Goal: Browse casually: Explore the website without a specific task or goal

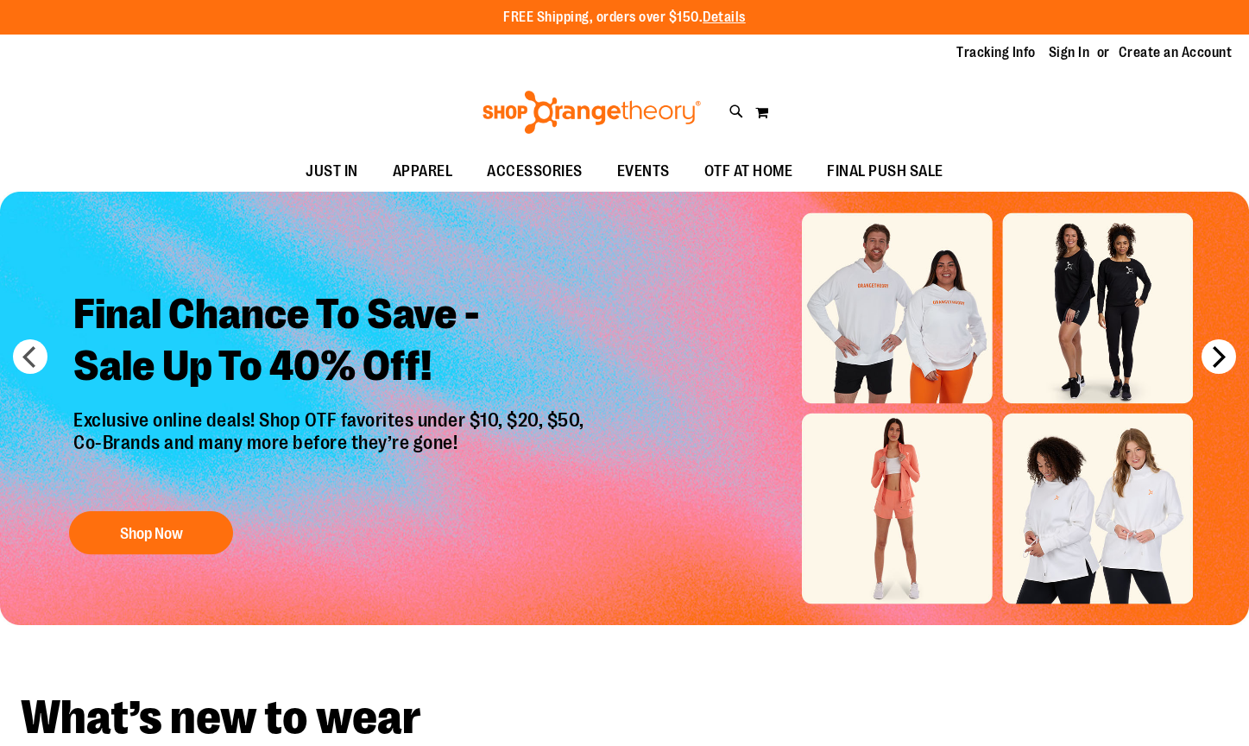
click at [1217, 361] on button "next" at bounding box center [1219, 356] width 35 height 35
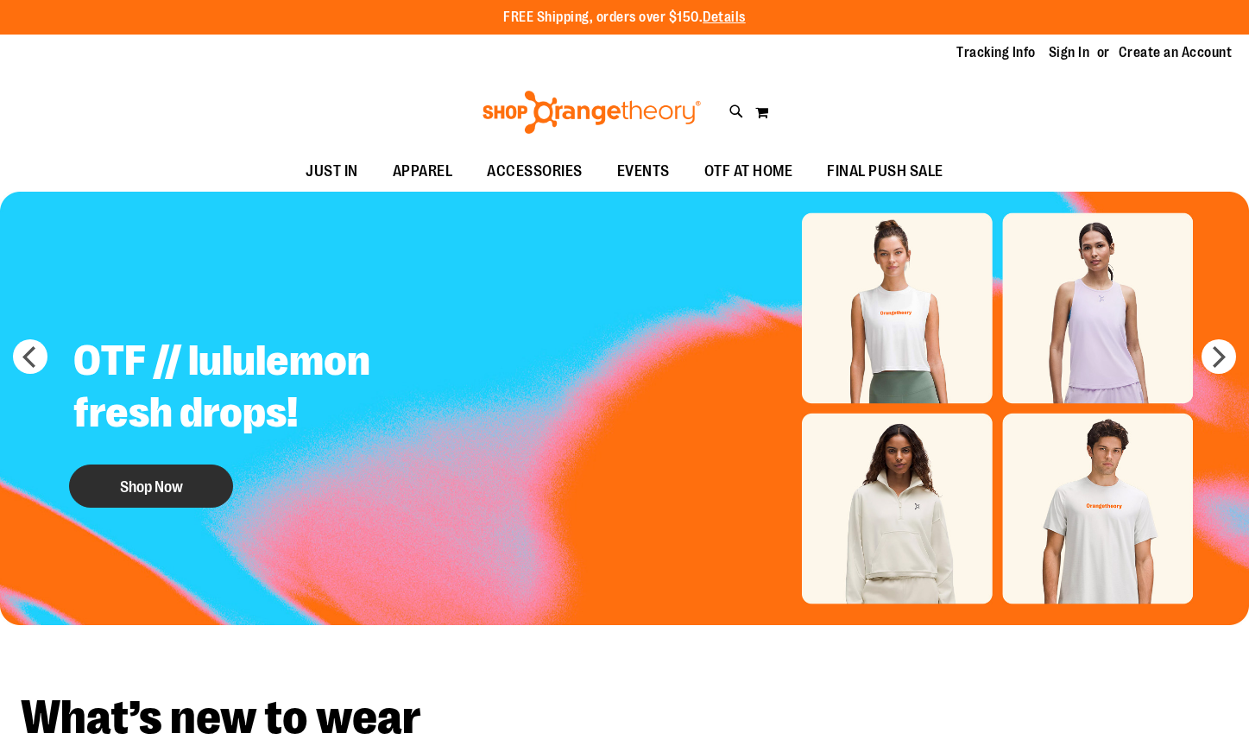
click at [123, 477] on button "Shop Now" at bounding box center [151, 486] width 164 height 43
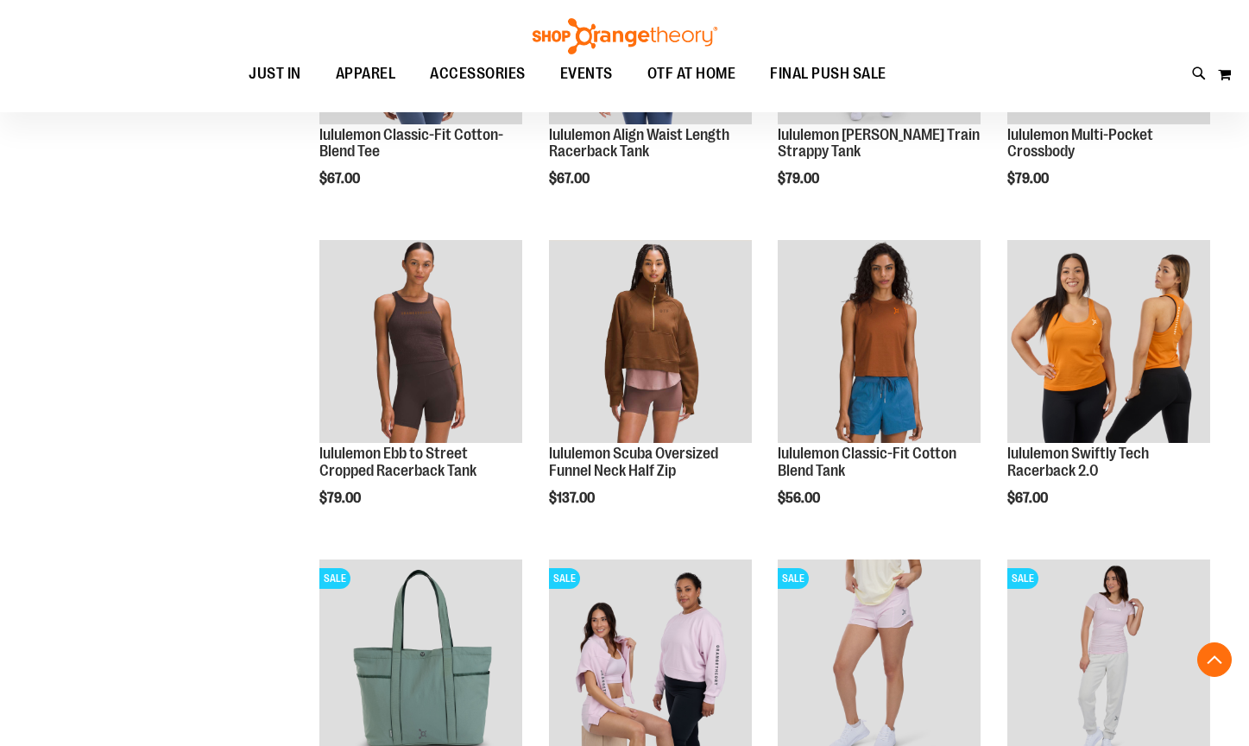
scroll to position [1060, 0]
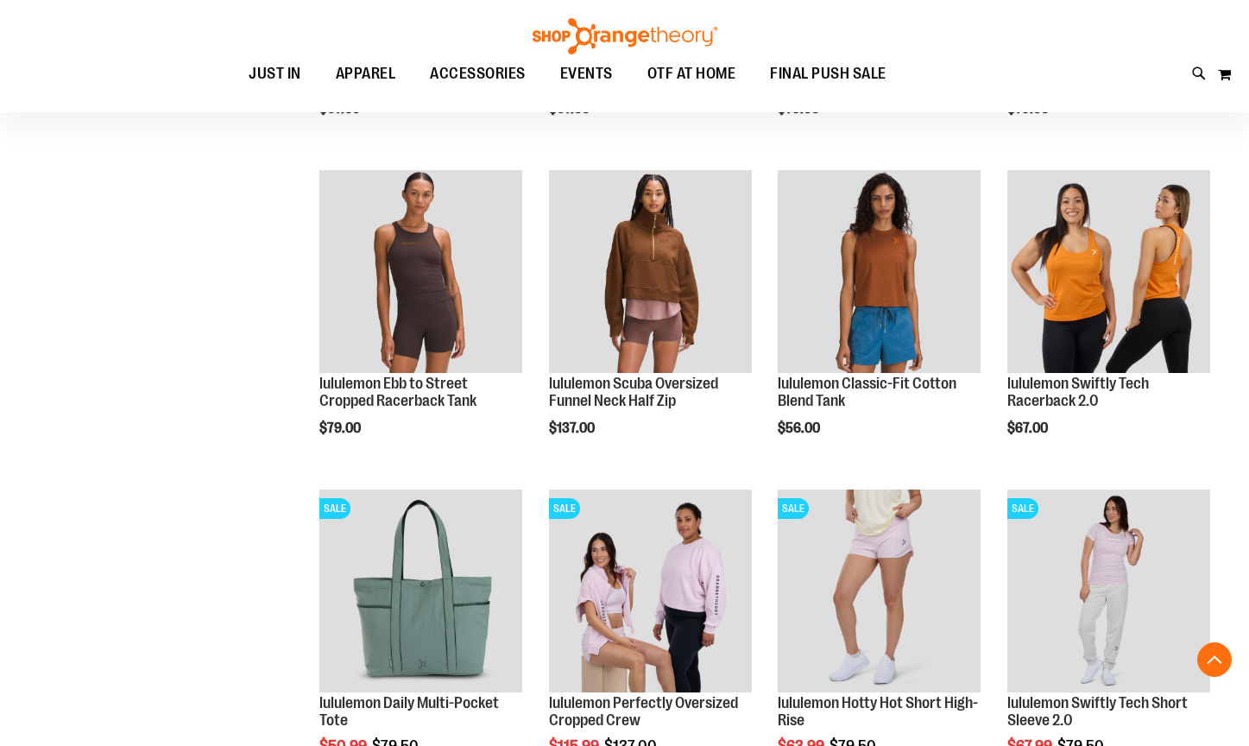
scroll to position [1134, 0]
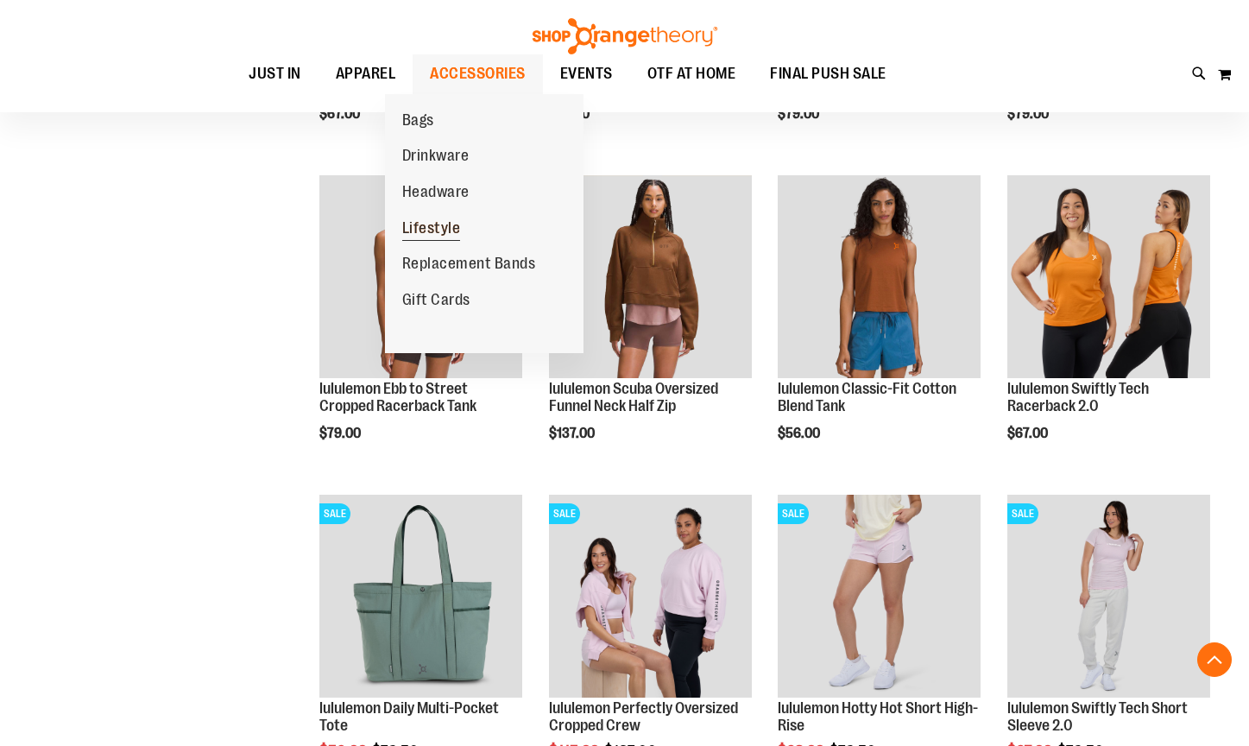
click at [460, 221] on link "Lifestyle" at bounding box center [431, 229] width 93 height 36
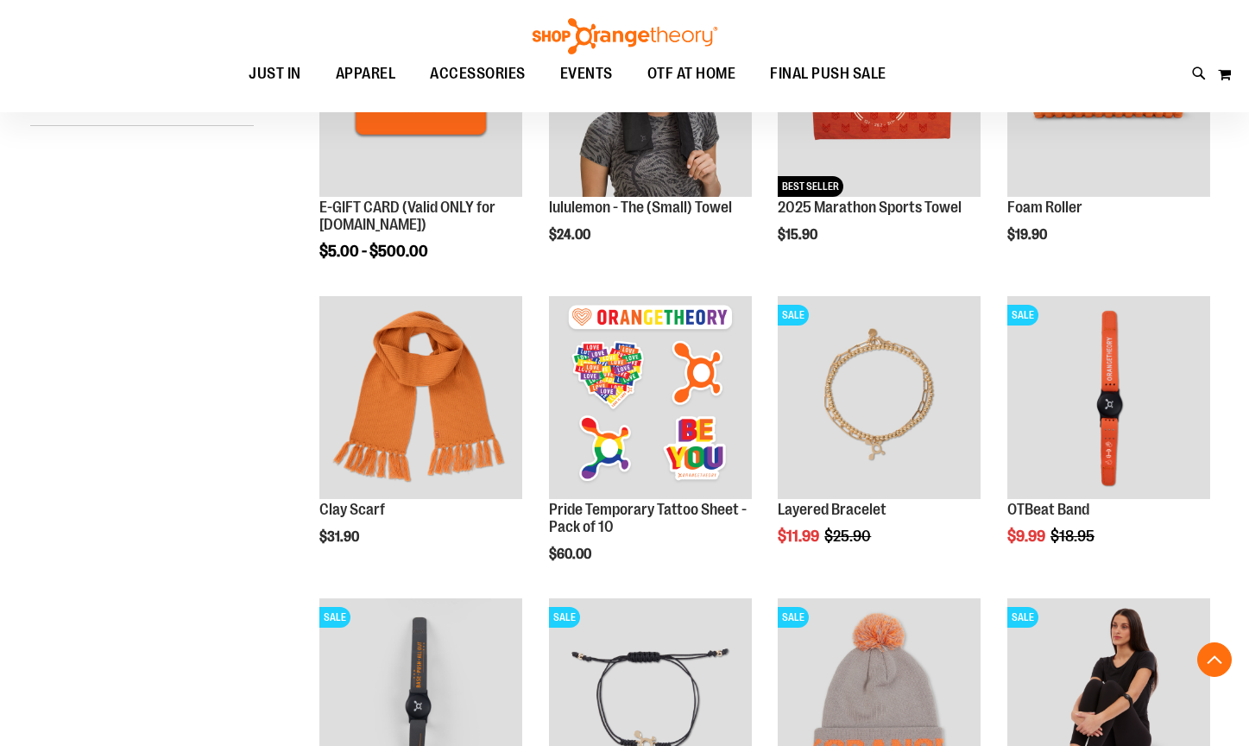
scroll to position [457, 0]
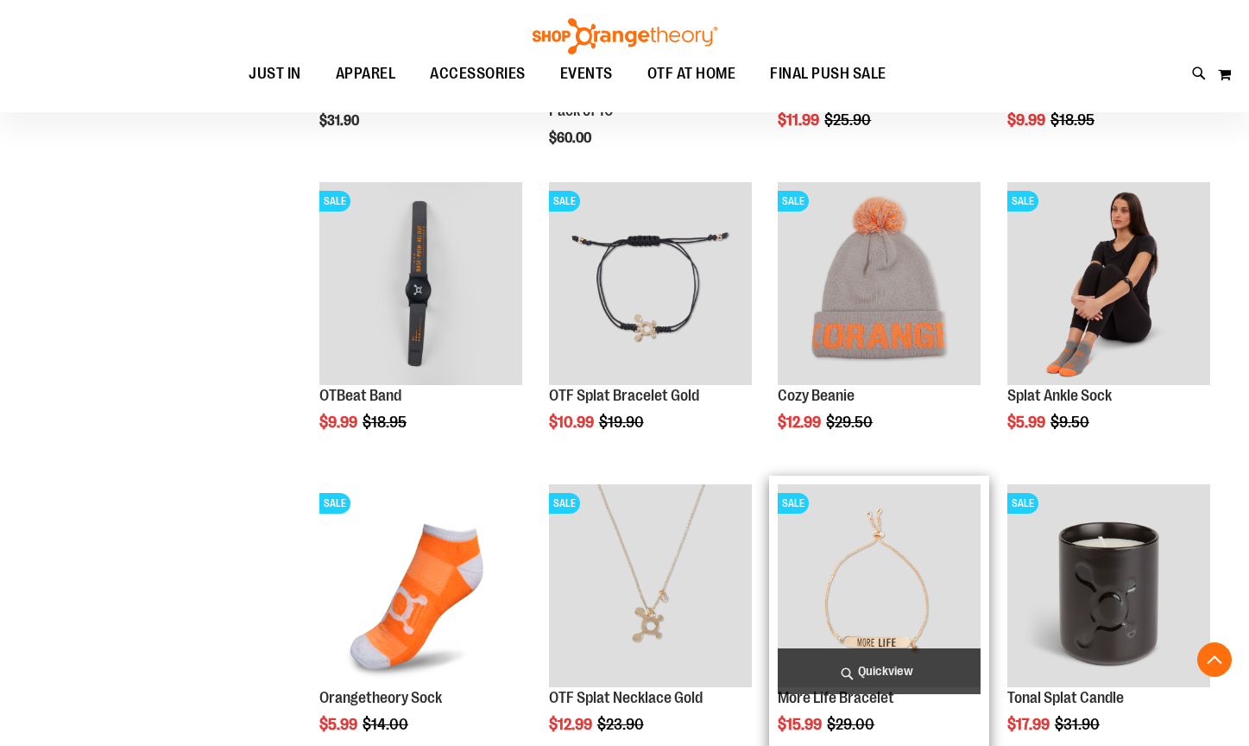
scroll to position [41, 0]
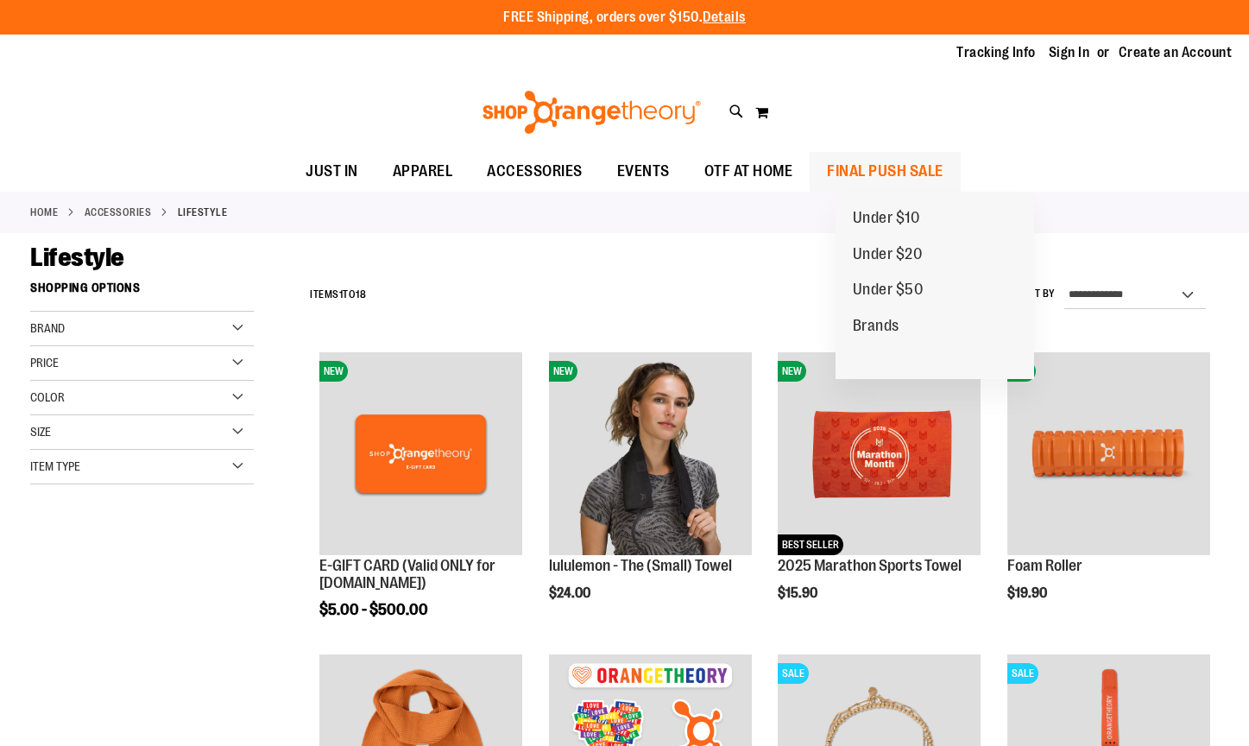
click at [908, 173] on span "FINAL PUSH SALE" at bounding box center [885, 171] width 117 height 39
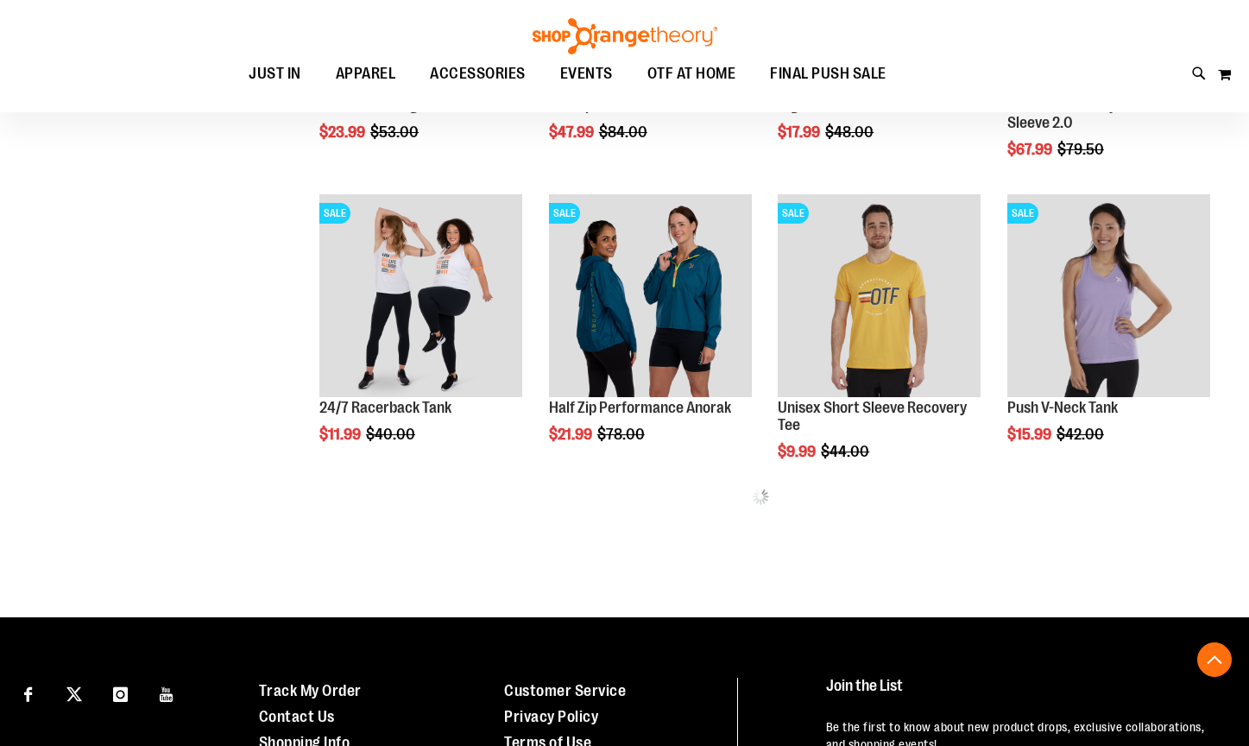
scroll to position [762, 0]
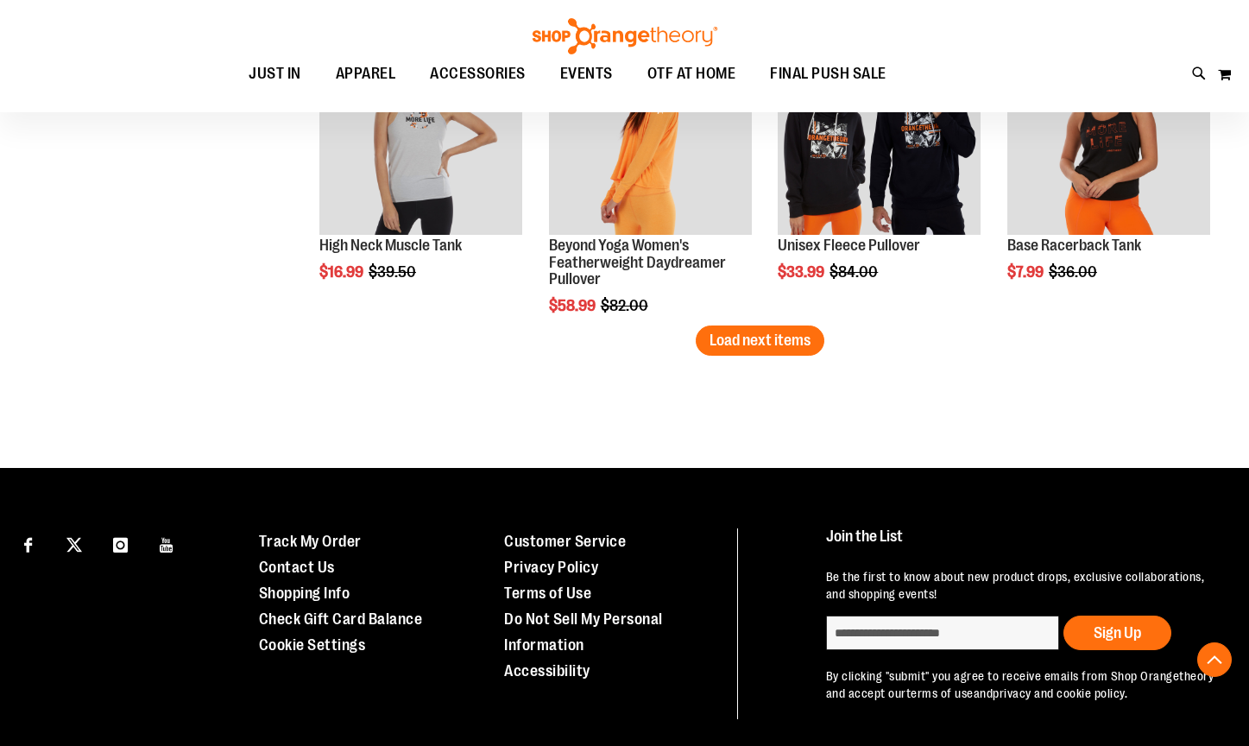
scroll to position [2739, 0]
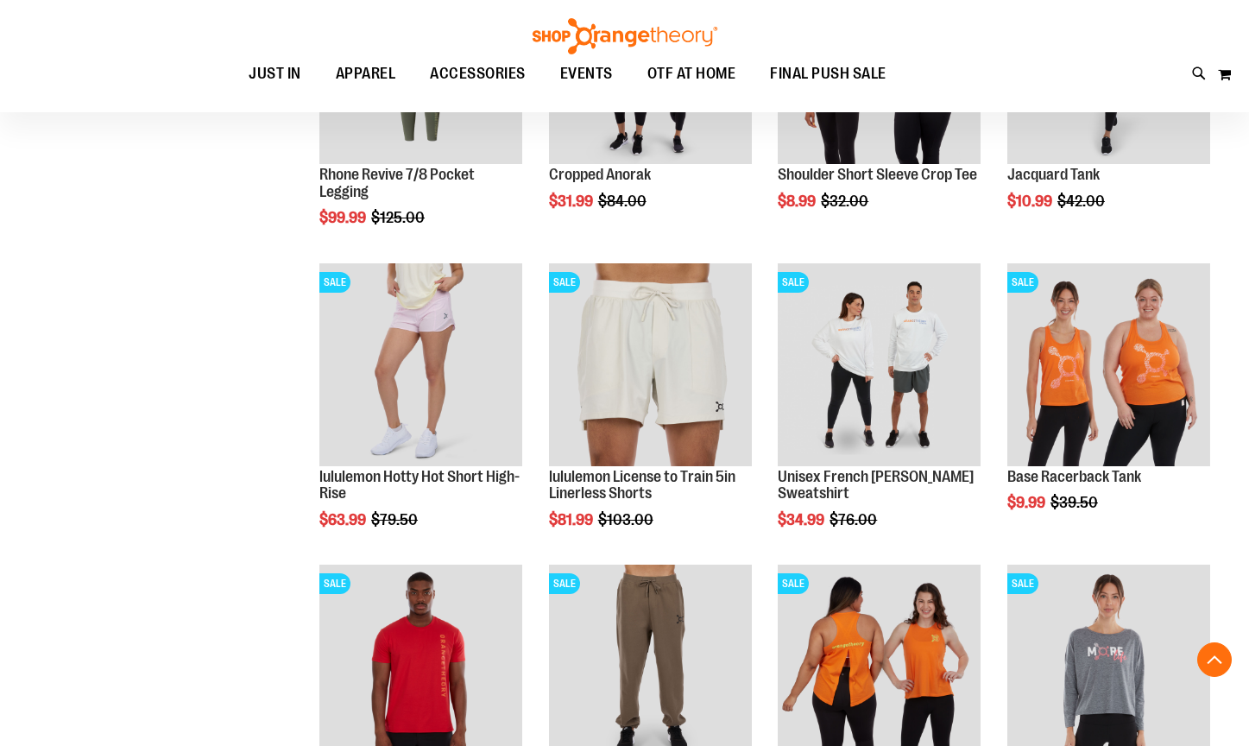
scroll to position [1295, 0]
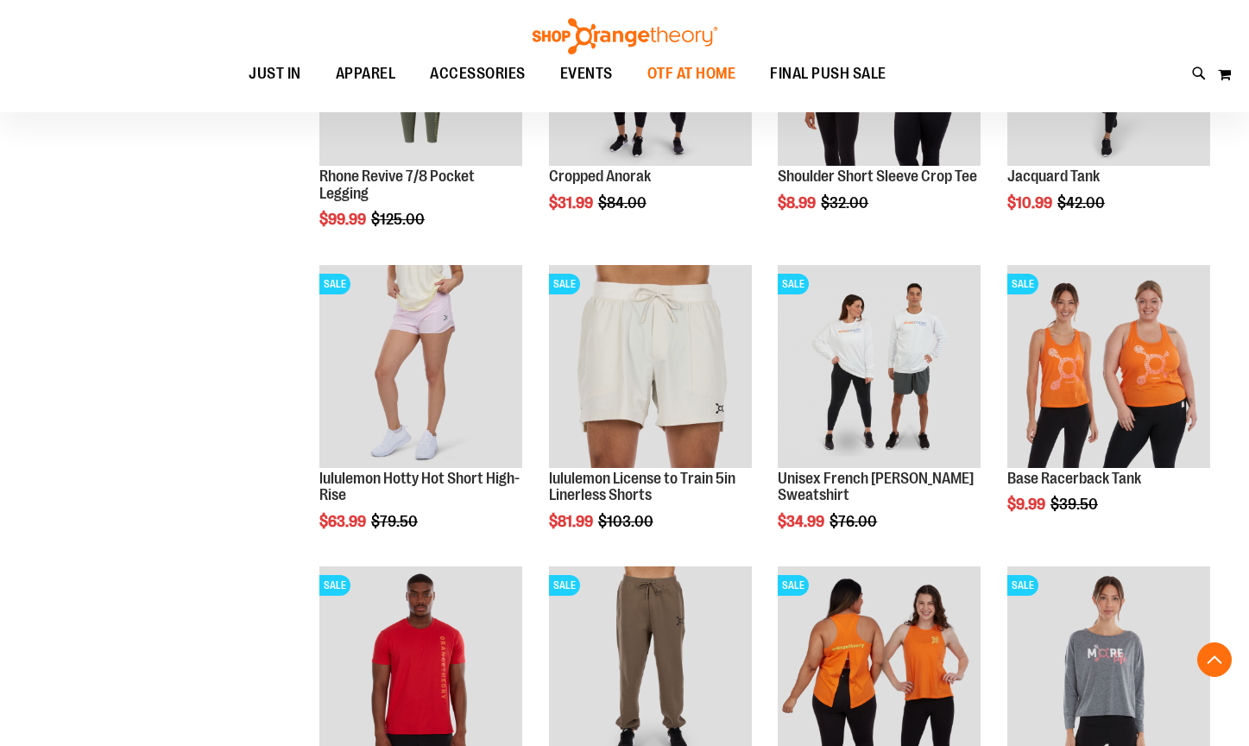
click at [679, 79] on span "OTF AT HOME" at bounding box center [692, 73] width 89 height 39
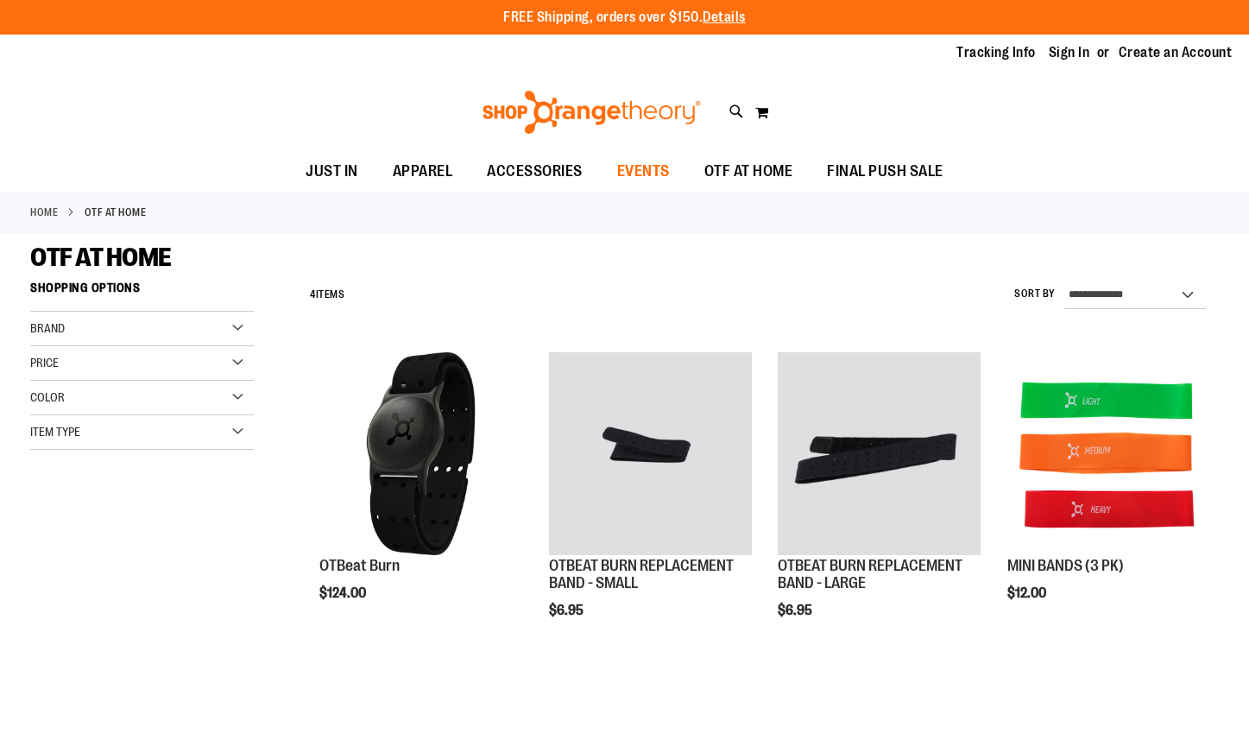
click at [624, 177] on span "EVENTS" at bounding box center [643, 171] width 53 height 39
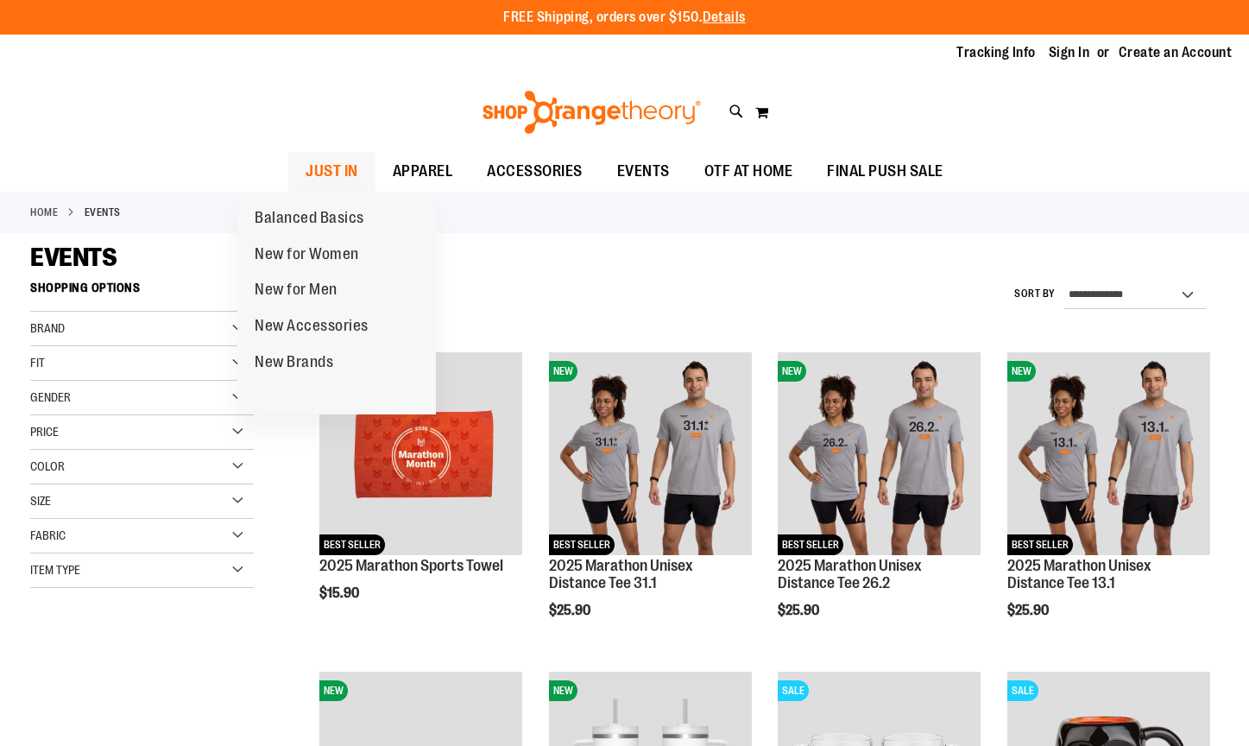
click at [306, 183] on span "JUST IN" at bounding box center [332, 171] width 53 height 39
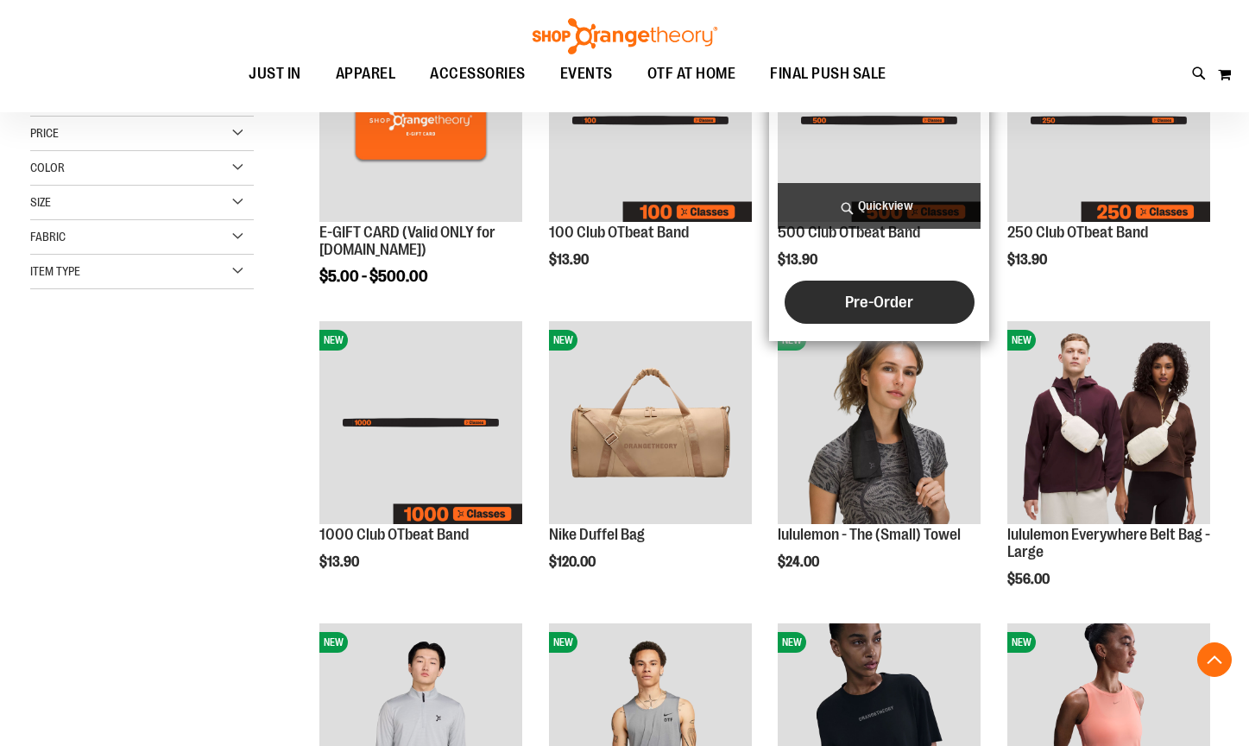
scroll to position [339, 0]
